Goal: Task Accomplishment & Management: Use online tool/utility

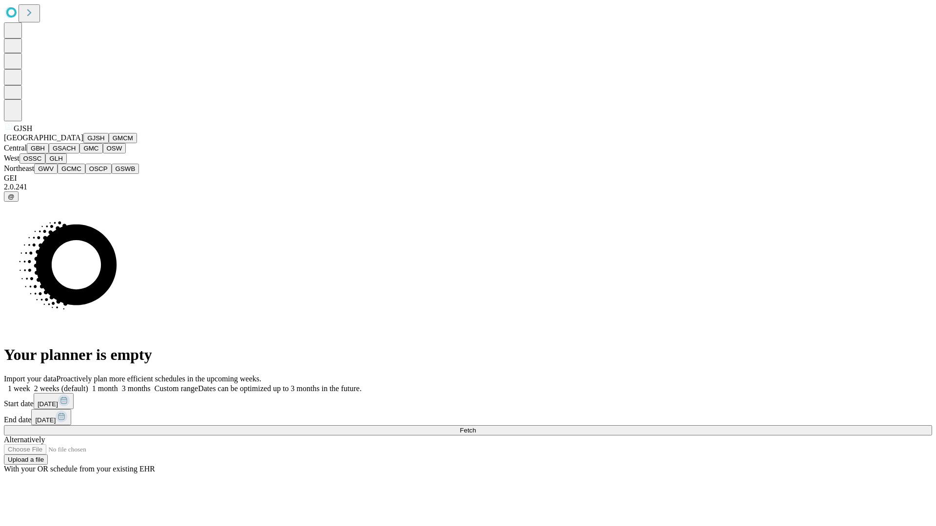
click at [83, 143] on button "GJSH" at bounding box center [95, 138] width 25 height 10
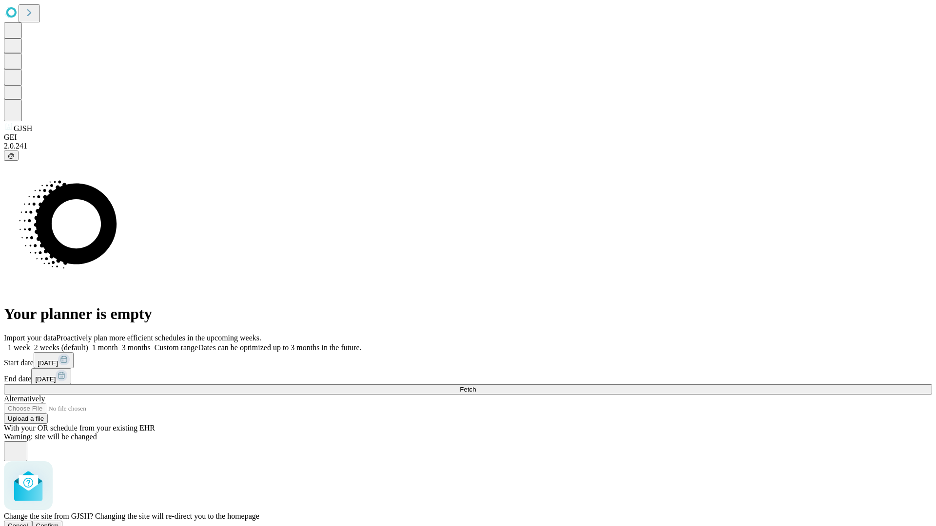
click at [59, 522] on span "Confirm" at bounding box center [47, 525] width 23 height 7
click at [118, 344] on label "1 month" at bounding box center [103, 348] width 30 height 8
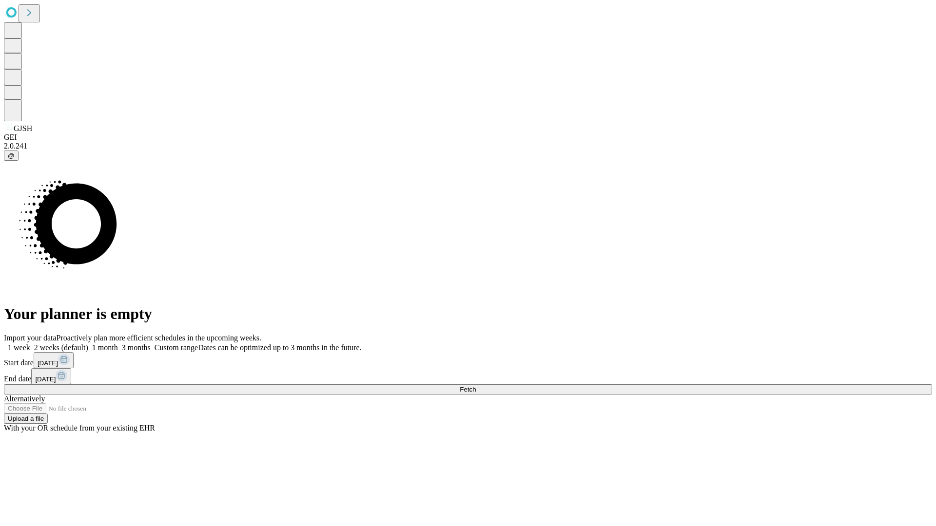
click at [476, 386] on span "Fetch" at bounding box center [468, 389] width 16 height 7
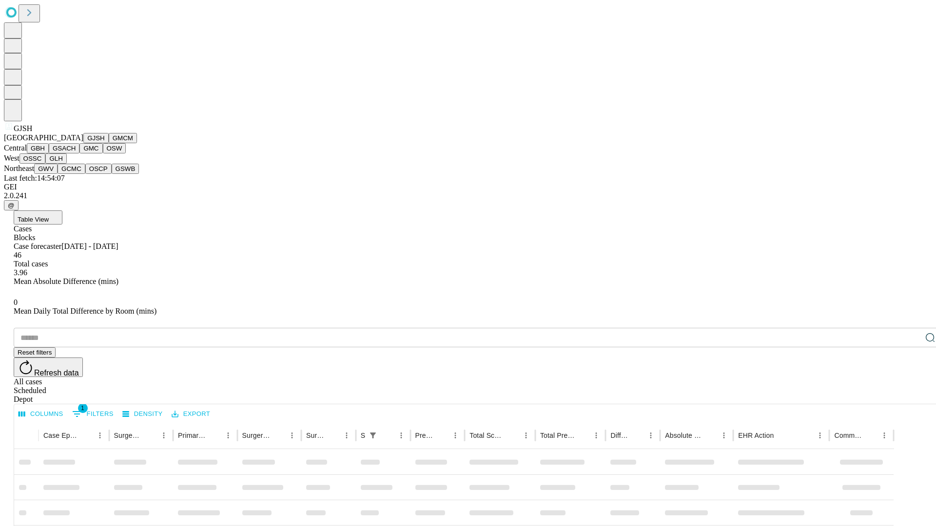
click at [109, 143] on button "GMCM" at bounding box center [123, 138] width 28 height 10
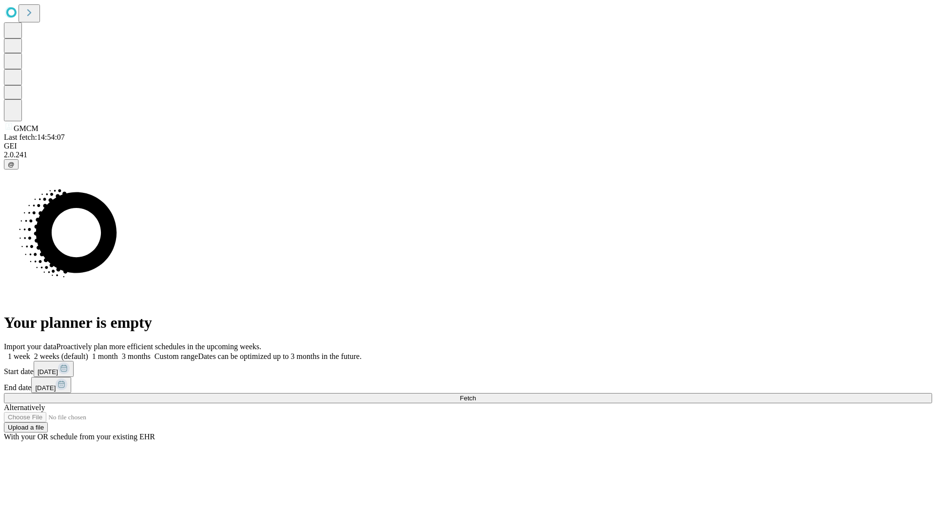
click at [118, 352] on label "1 month" at bounding box center [103, 356] width 30 height 8
click at [476, 395] on span "Fetch" at bounding box center [468, 398] width 16 height 7
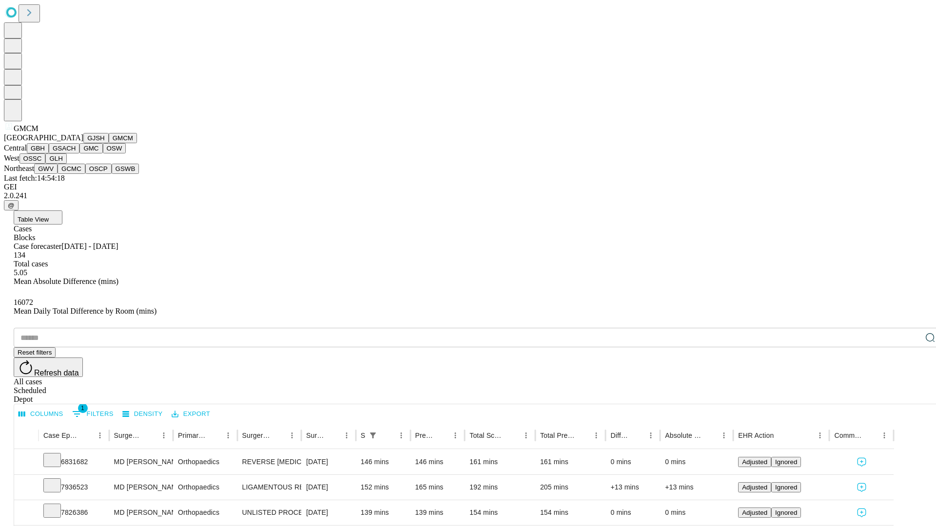
click at [49, 154] on button "GBH" at bounding box center [38, 148] width 22 height 10
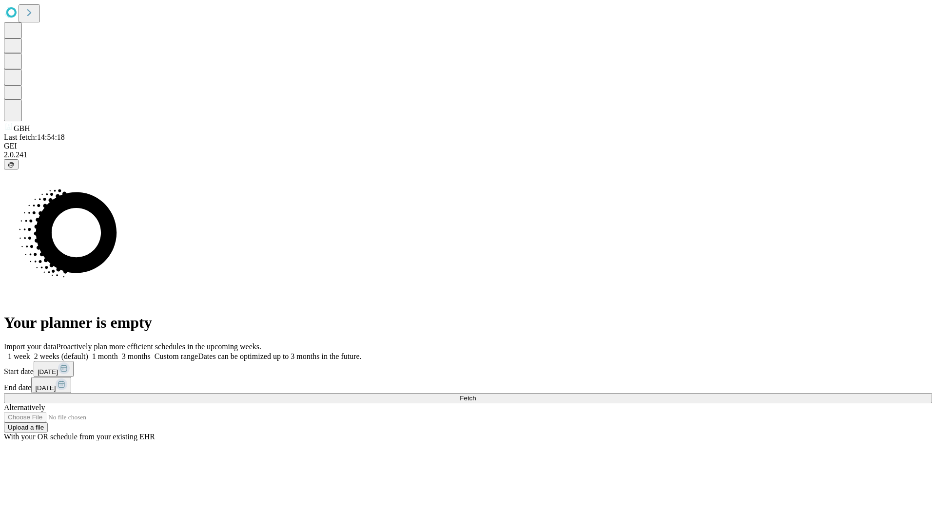
click at [118, 352] on label "1 month" at bounding box center [103, 356] width 30 height 8
click at [476, 395] on span "Fetch" at bounding box center [468, 398] width 16 height 7
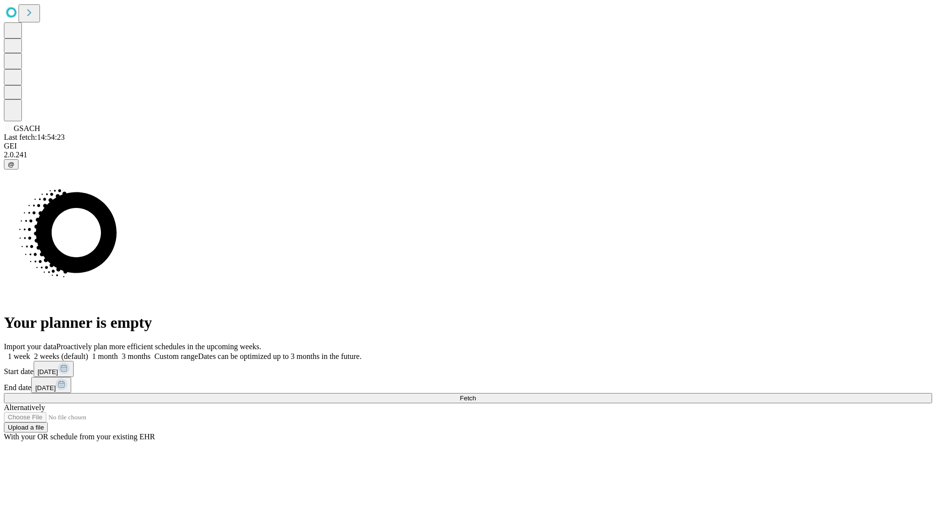
click at [118, 352] on label "1 month" at bounding box center [103, 356] width 30 height 8
click at [476, 395] on span "Fetch" at bounding box center [468, 398] width 16 height 7
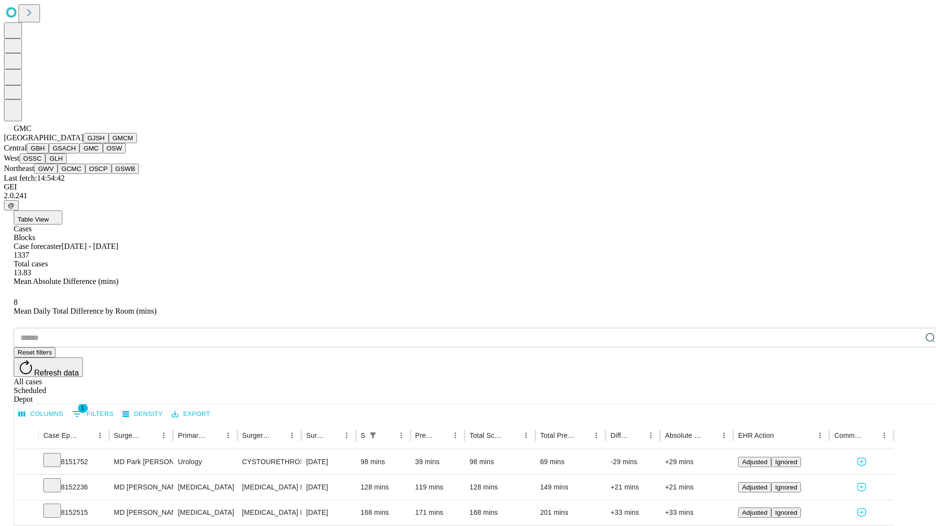
click at [103, 154] on button "OSW" at bounding box center [114, 148] width 23 height 10
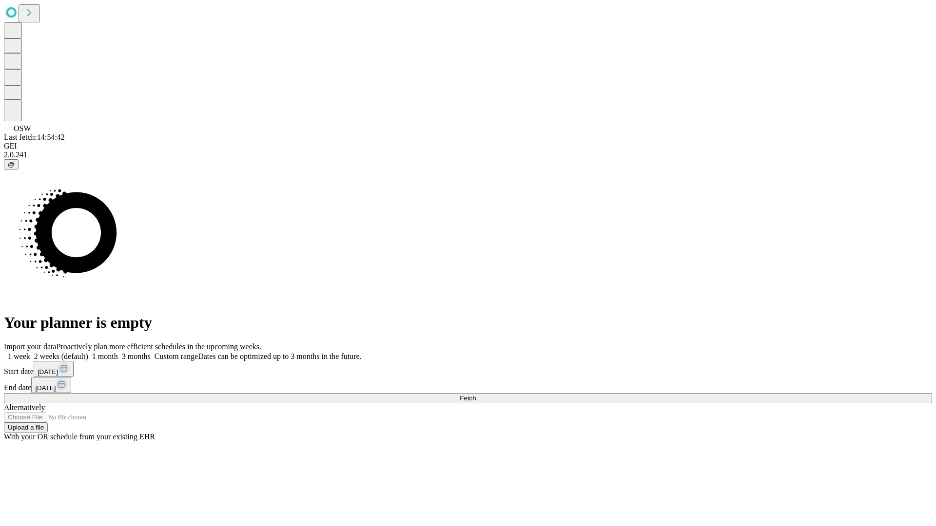
click at [118, 352] on label "1 month" at bounding box center [103, 356] width 30 height 8
click at [476, 395] on span "Fetch" at bounding box center [468, 398] width 16 height 7
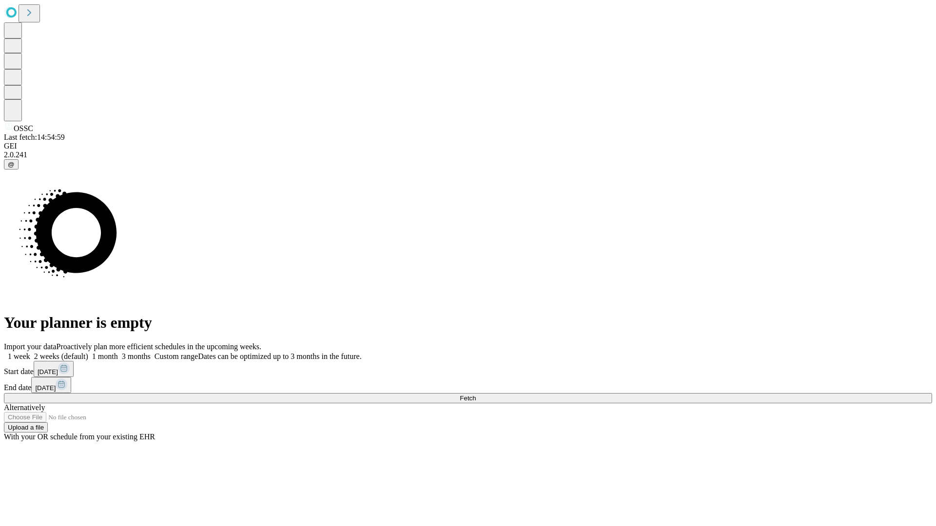
click at [118, 352] on label "1 month" at bounding box center [103, 356] width 30 height 8
click at [476, 395] on span "Fetch" at bounding box center [468, 398] width 16 height 7
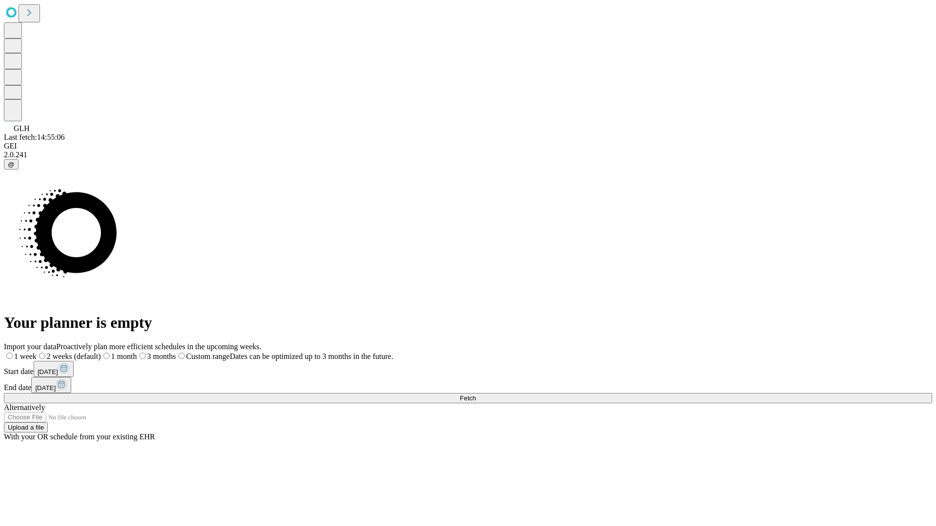
click at [137, 352] on label "1 month" at bounding box center [119, 356] width 36 height 8
click at [476, 395] on span "Fetch" at bounding box center [468, 398] width 16 height 7
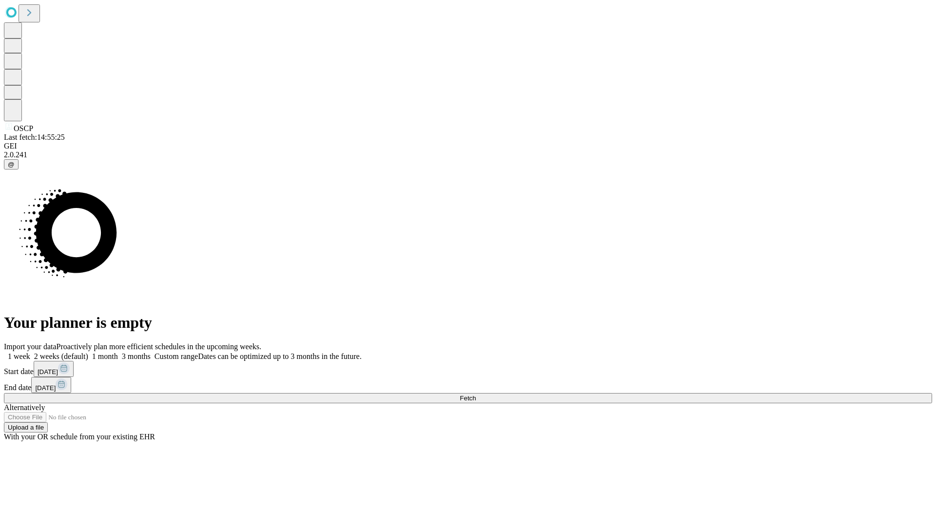
click at [118, 352] on label "1 month" at bounding box center [103, 356] width 30 height 8
click at [476, 395] on span "Fetch" at bounding box center [468, 398] width 16 height 7
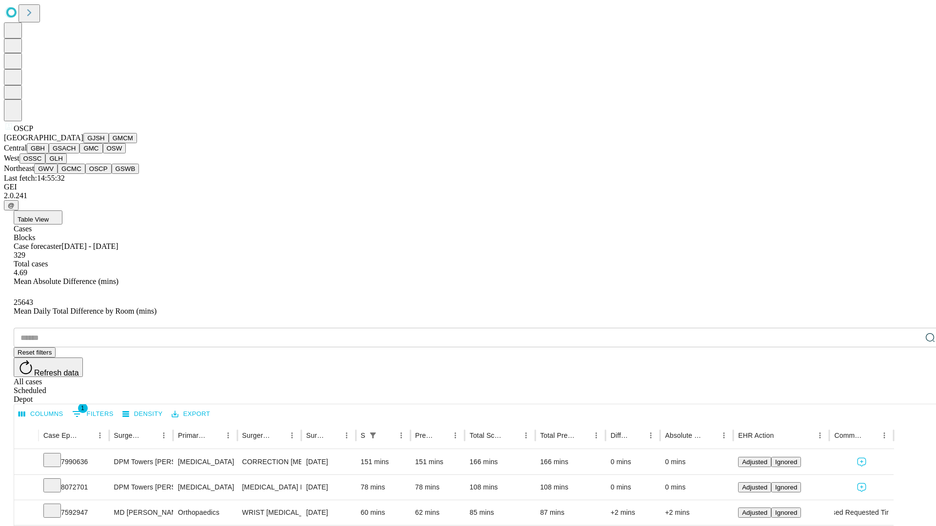
click at [112, 174] on button "GSWB" at bounding box center [126, 169] width 28 height 10
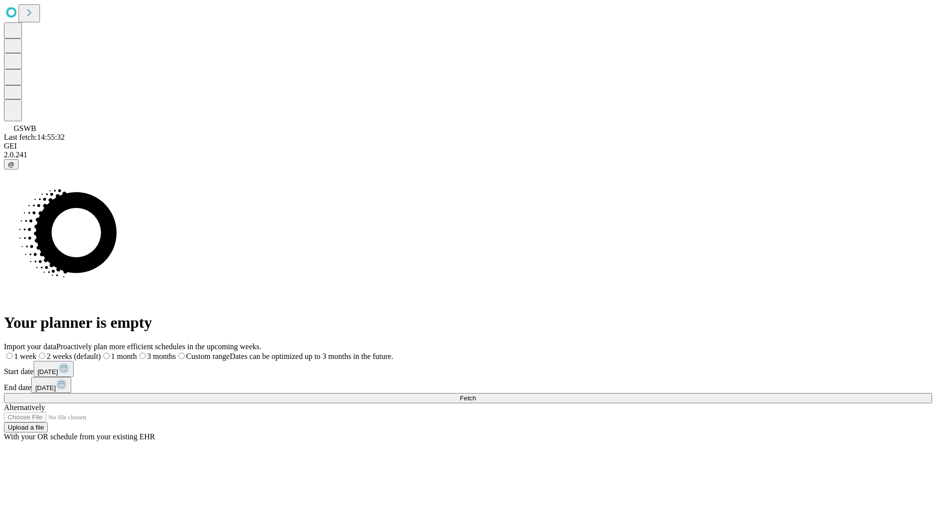
click at [137, 352] on label "1 month" at bounding box center [119, 356] width 36 height 8
click at [476, 395] on span "Fetch" at bounding box center [468, 398] width 16 height 7
